Goal: Check status: Check status

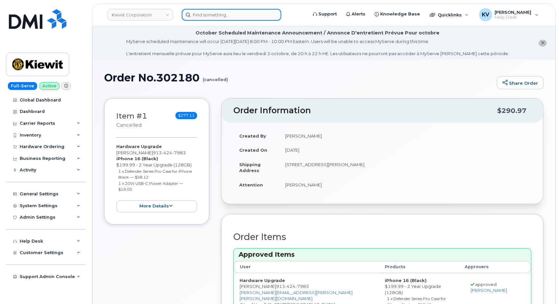
drag, startPoint x: 223, startPoint y: 11, endPoint x: 229, endPoint y: 14, distance: 7.1
click at [223, 11] on input at bounding box center [232, 15] width 100 height 12
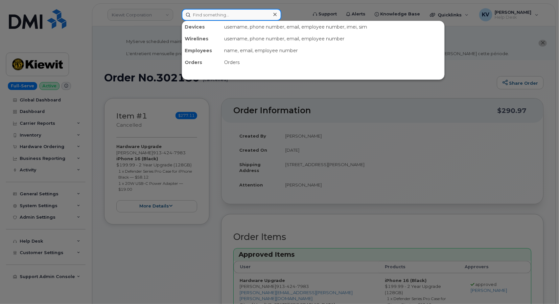
paste input "294446"
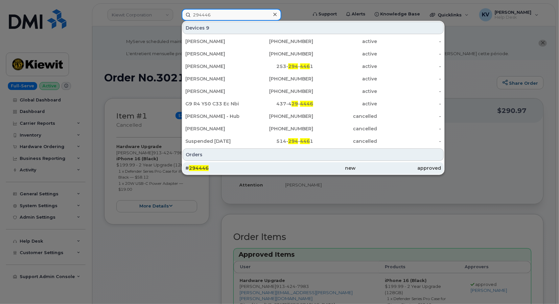
type input "294446"
click at [197, 168] on span "294446" at bounding box center [199, 168] width 20 height 6
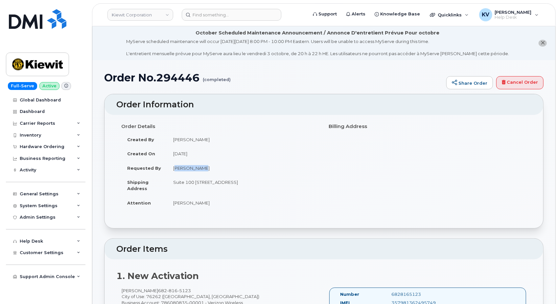
drag, startPoint x: 197, startPoint y: 164, endPoint x: 172, endPoint y: 167, distance: 25.1
click at [172, 167] on td "julie kirby" at bounding box center [243, 168] width 152 height 14
copy td "julie kirby"
click at [257, 91] on div "Order No.294446 (completed) Share Order Cancel Order" at bounding box center [323, 83] width 439 height 22
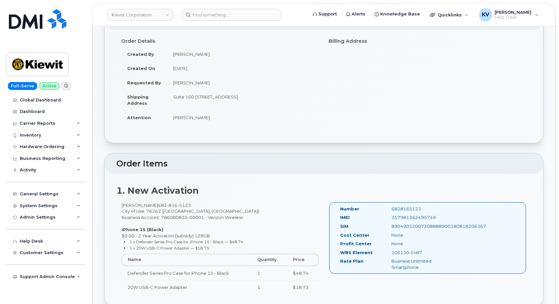
scroll to position [73, 0]
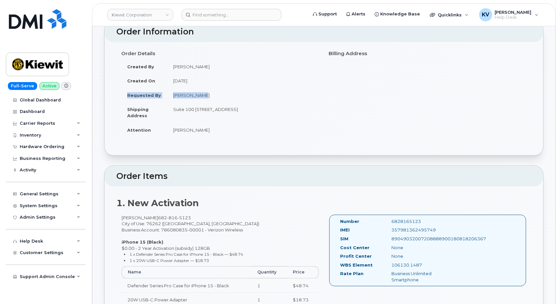
drag, startPoint x: 127, startPoint y: 95, endPoint x: 213, endPoint y: 96, distance: 85.4
click at [213, 96] on tr "Requested By julie kirby" at bounding box center [220, 95] width 198 height 14
click at [261, 137] on div "Order Details Created By Andrew Allis Created On June 27, 2025 Requested By jul…" at bounding box center [220, 95] width 208 height 95
drag, startPoint x: 199, startPoint y: 67, endPoint x: 169, endPoint y: 66, distance: 29.6
click at [169, 66] on td "Andrew Allis" at bounding box center [243, 66] width 152 height 14
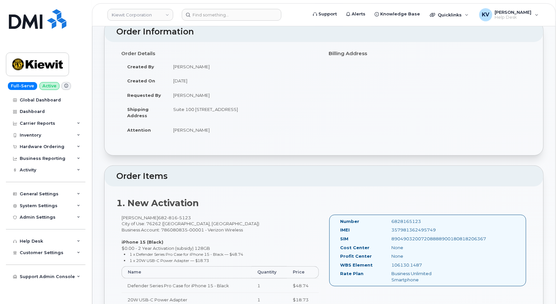
click at [282, 149] on div at bounding box center [323, 149] width 415 height 0
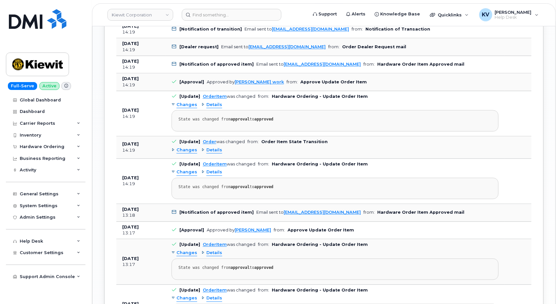
scroll to position [839, 0]
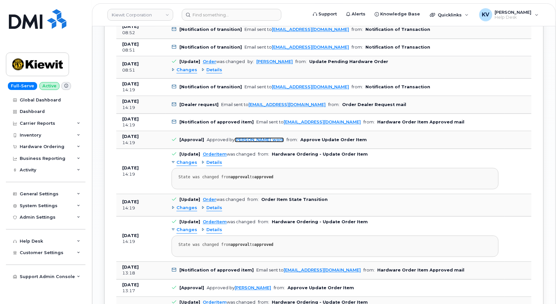
click at [247, 137] on link "philip work" at bounding box center [259, 139] width 49 height 5
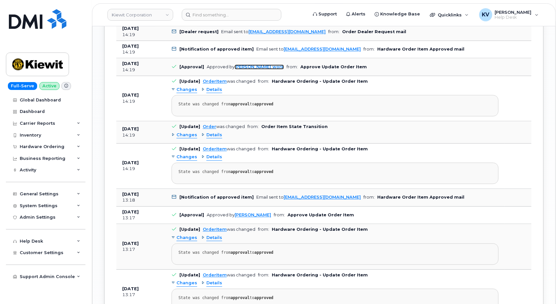
scroll to position [876, 0]
